Goal: Task Accomplishment & Management: Complete application form

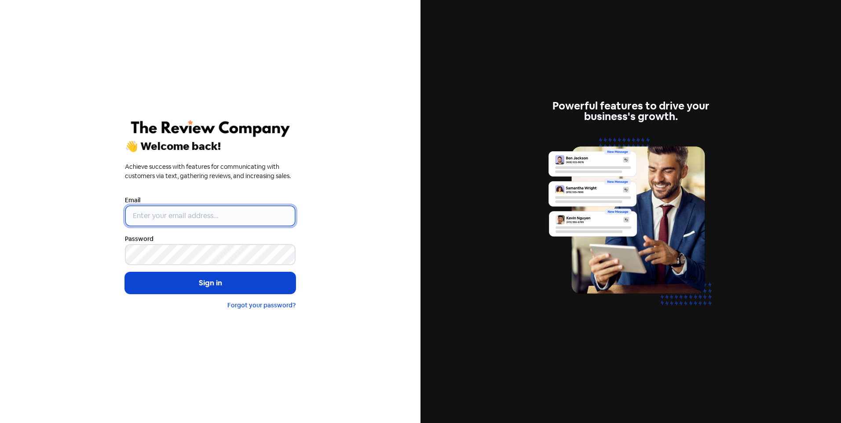
type input "Hello@FenceCheck.com.au"
click at [192, 288] on button "Sign in" at bounding box center [210, 283] width 171 height 22
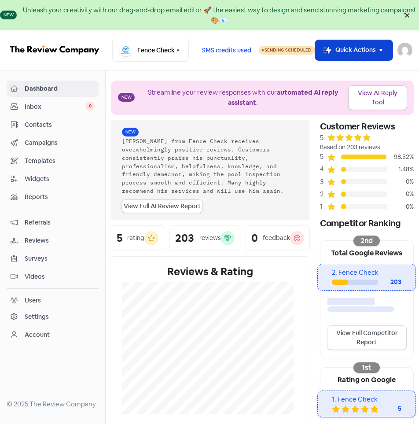
click at [389, 45] on button "Icon For Thunder-move Quick Actions" at bounding box center [354, 50] width 78 height 21
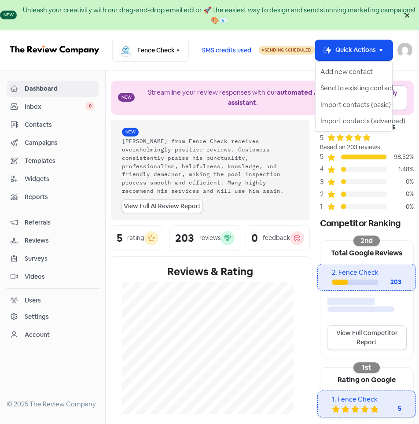
click at [358, 62] on div "Add new contact Send to existing contact Import contacts (basic) Import contact…" at bounding box center [354, 96] width 78 height 70
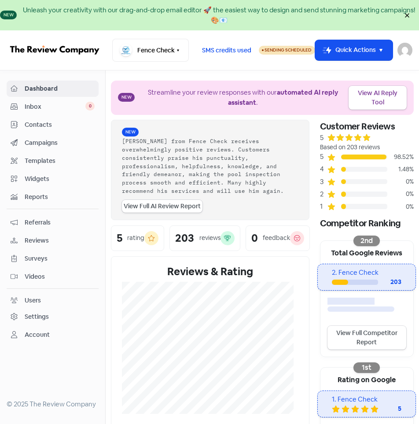
click at [355, 64] on nav "Fence Check Switch Business All businesses No other businesses found SMS credit…" at bounding box center [209, 50] width 419 height 40
click at [361, 47] on button "Icon For Thunder-move Quick Actions" at bounding box center [354, 50] width 78 height 21
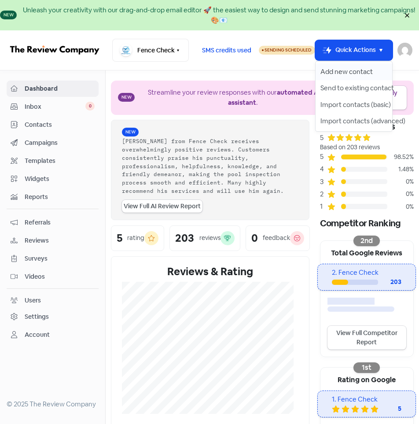
click at [350, 67] on button "Add new contact" at bounding box center [353, 71] width 77 height 17
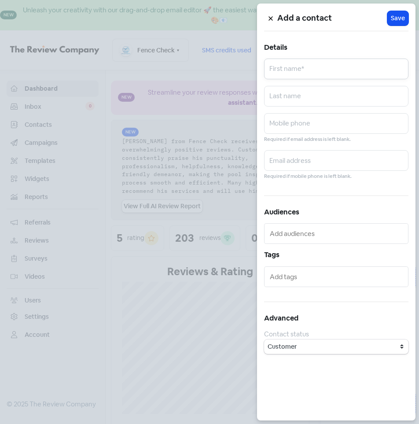
click at [295, 70] on input "text" at bounding box center [336, 69] width 144 height 21
type input "[PERSON_NAME]"
type input "0421200638"
click at [312, 160] on input "text" at bounding box center [336, 160] width 144 height 21
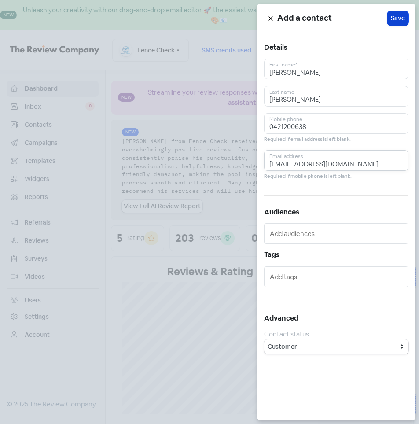
type input "[EMAIL_ADDRESS][DOMAIN_NAME]"
click at [400, 19] on span "Save" at bounding box center [398, 18] width 14 height 9
